Goal: Task Accomplishment & Management: Manage account settings

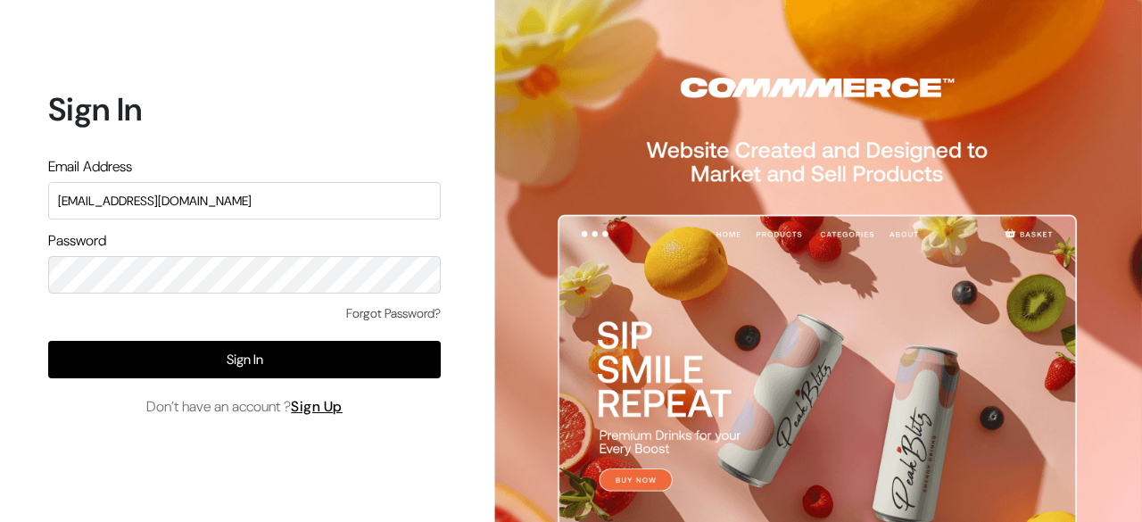
type input "[EMAIL_ADDRESS][DOMAIN_NAME]"
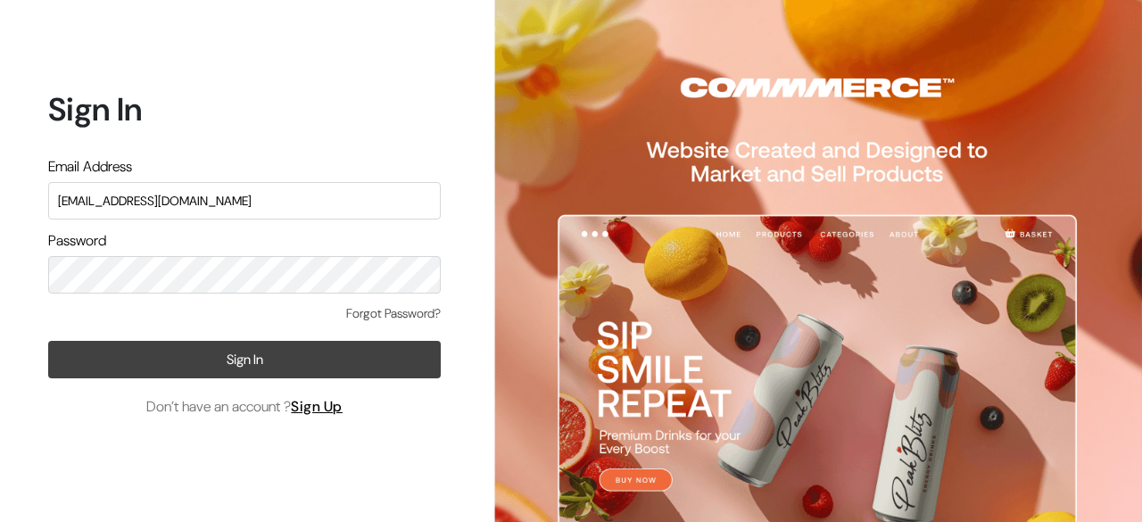
click at [253, 363] on button "Sign In" at bounding box center [244, 359] width 392 height 37
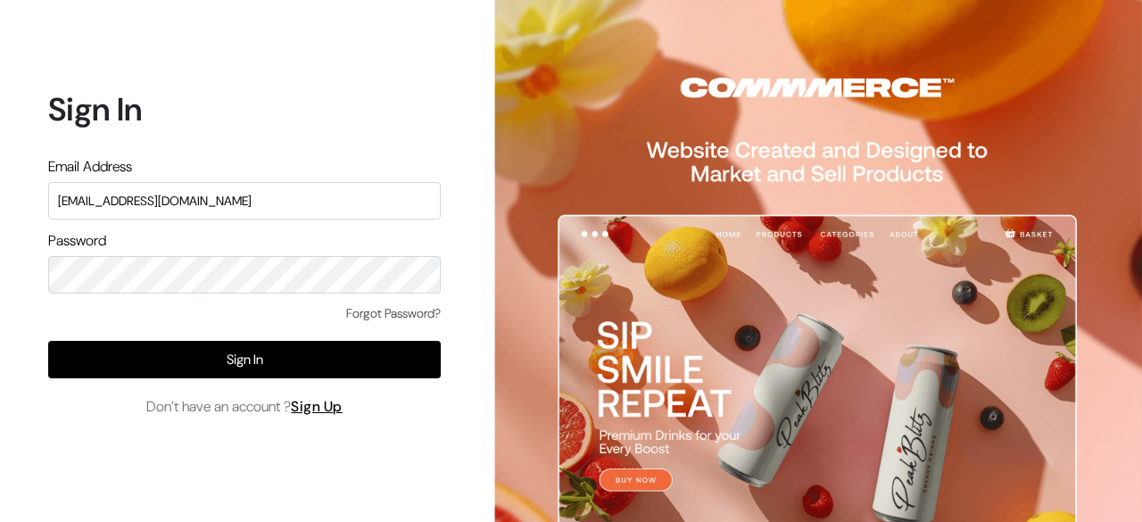
type input "[EMAIL_ADDRESS][DOMAIN_NAME]"
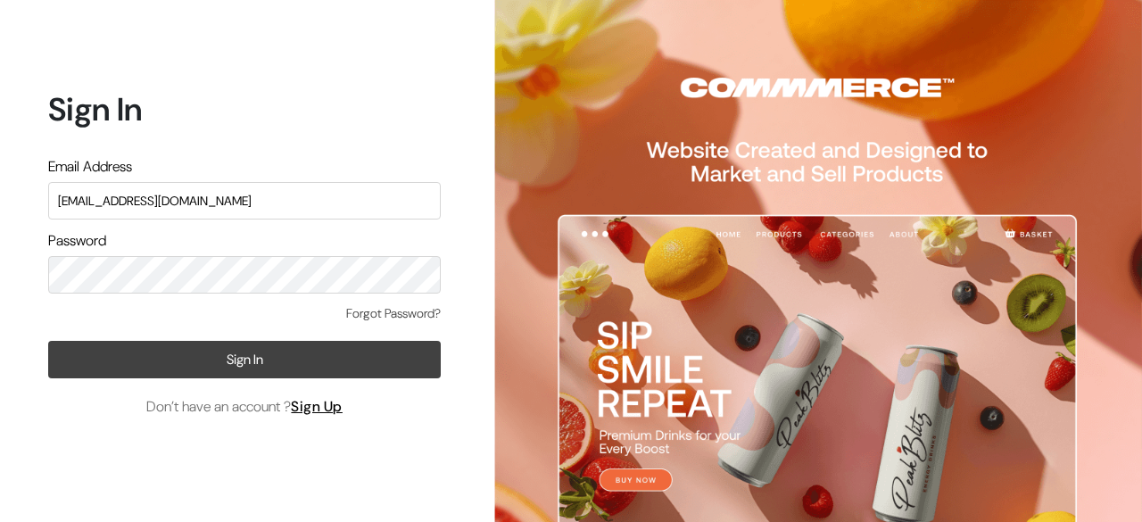
click at [274, 367] on button "Sign In" at bounding box center [244, 359] width 392 height 37
